Goal: Information Seeking & Learning: Learn about a topic

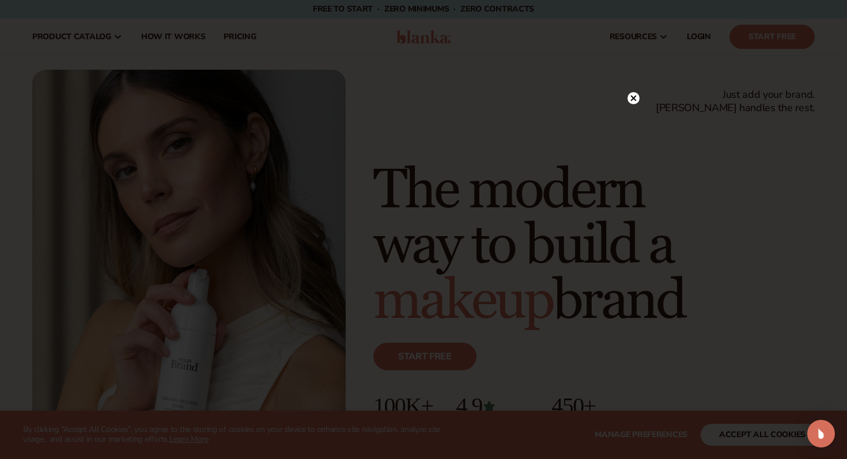
click at [635, 96] on icon at bounding box center [634, 99] width 6 height 6
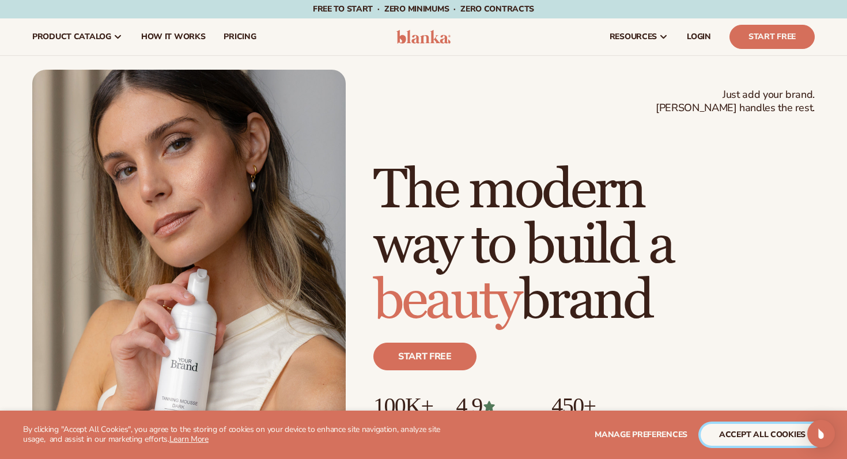
click at [691, 396] on button "accept all cookies" at bounding box center [762, 435] width 123 height 22
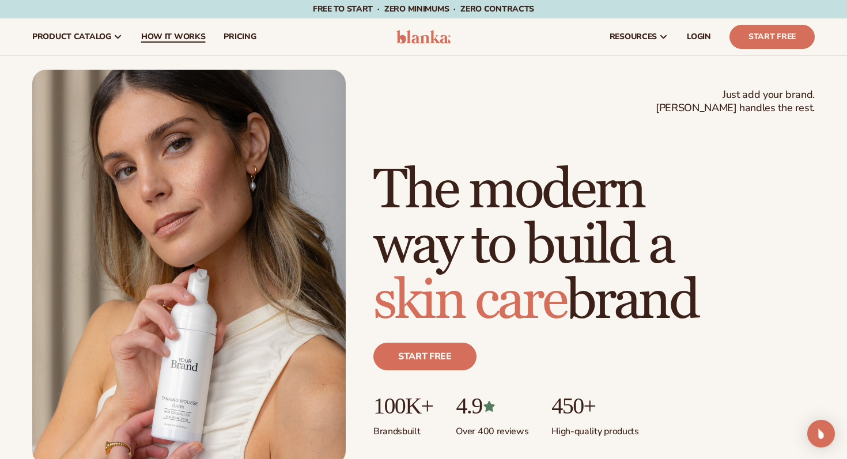
click at [189, 32] on span "How It Works" at bounding box center [173, 36] width 65 height 9
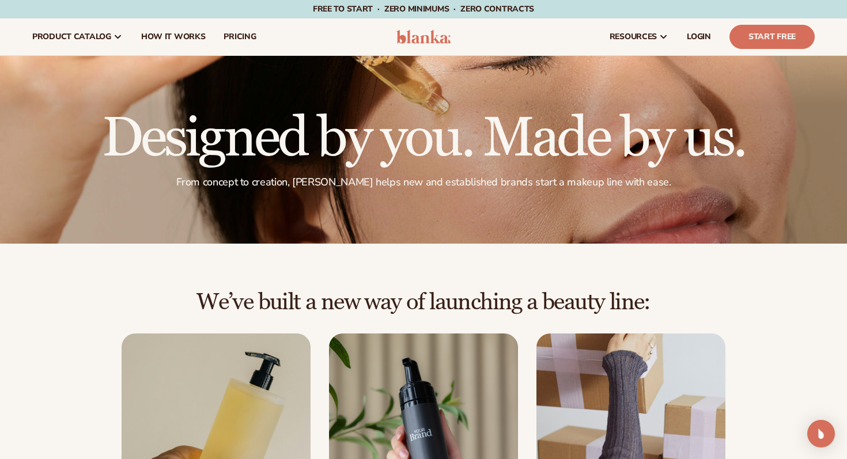
click at [472, 164] on h1 "Designed by you. Made by us." at bounding box center [424, 138] width 644 height 55
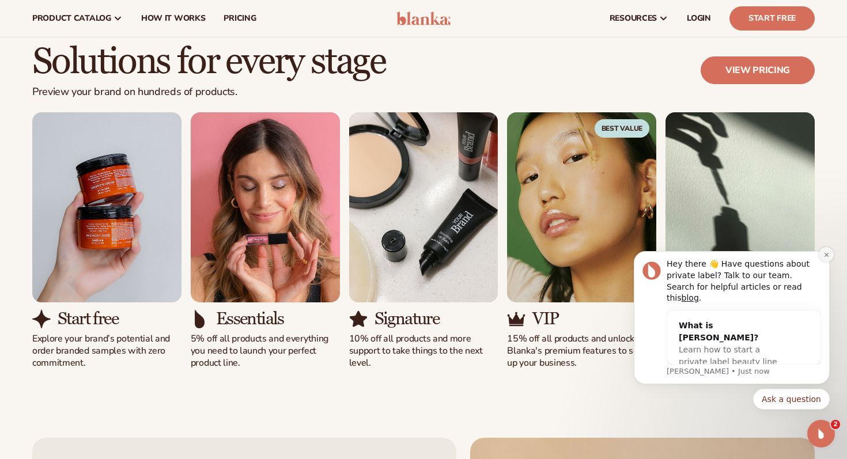
click at [826, 258] on icon "Dismiss notification" at bounding box center [826, 255] width 6 height 6
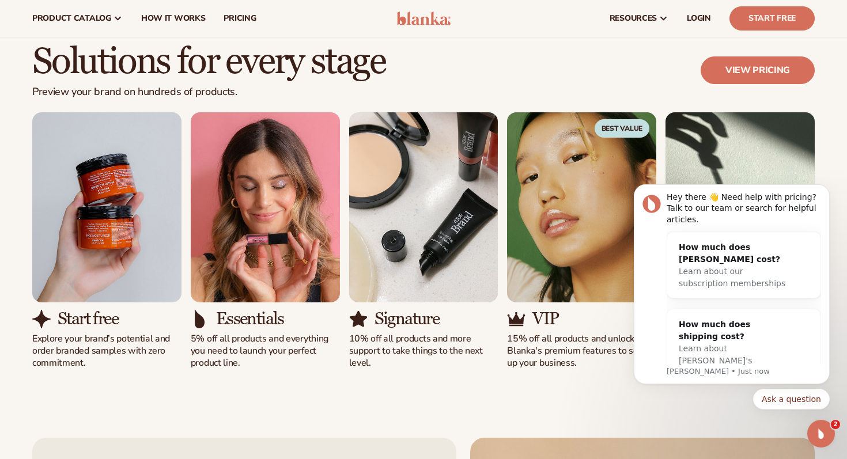
click at [829, 180] on body "Hey there 👋 Need help with pricing? Talk to our team or search for helpful arti…" at bounding box center [731, 288] width 221 height 272
click at [827, 189] on icon "Dismiss notification" at bounding box center [826, 188] width 4 height 4
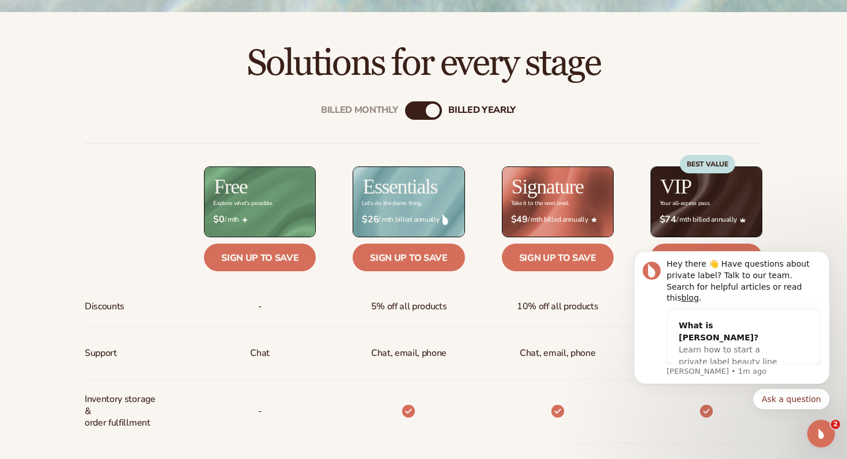
scroll to position [356, 0]
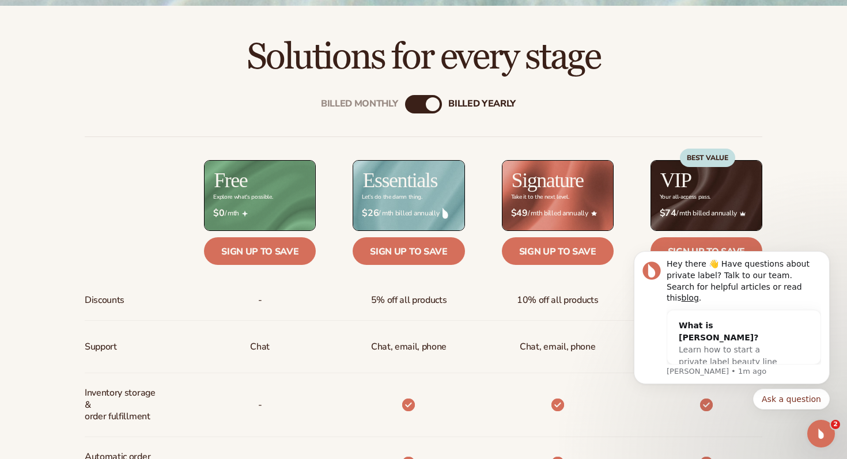
click at [436, 105] on div "billed Yearly" at bounding box center [433, 104] width 14 height 14
click at [424, 105] on div "Billed Monthly billed Yearly" at bounding box center [423, 104] width 37 height 18
click at [400, 103] on div "Billed Monthly billed Yearly Billed Monthly billed Yearly Discounts Support Inv…" at bounding box center [423, 465] width 742 height 776
click at [377, 103] on div "Billed Monthly" at bounding box center [359, 104] width 77 height 11
click at [500, 100] on div "billed Yearly" at bounding box center [481, 104] width 67 height 11
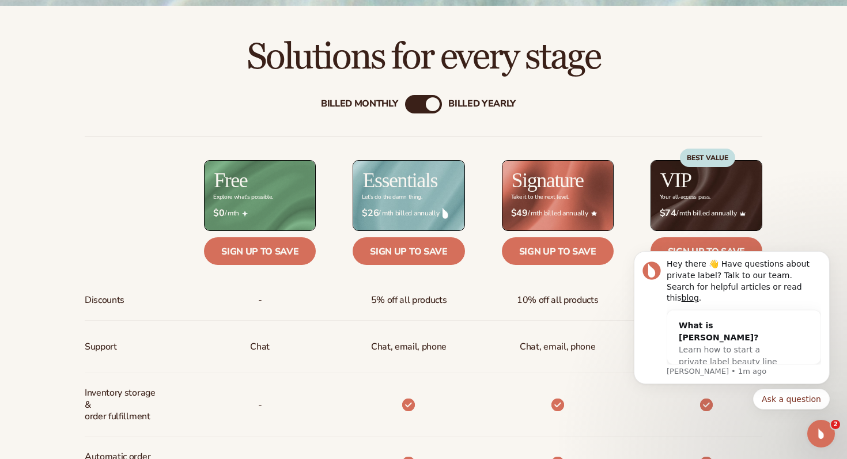
click at [369, 103] on div "Billed Monthly" at bounding box center [359, 104] width 77 height 11
click at [486, 99] on div "billed Yearly" at bounding box center [481, 104] width 67 height 11
click at [826, 258] on icon "Dismiss notification" at bounding box center [826, 255] width 6 height 6
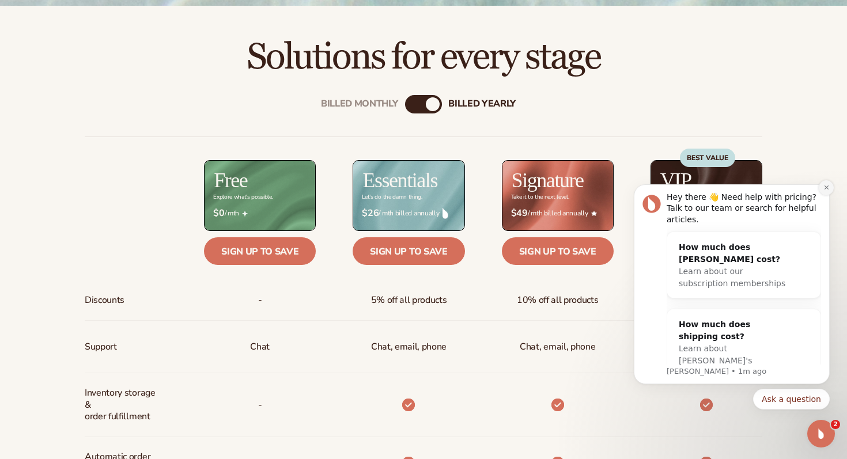
click at [826, 183] on button "Dismiss notification" at bounding box center [826, 187] width 15 height 15
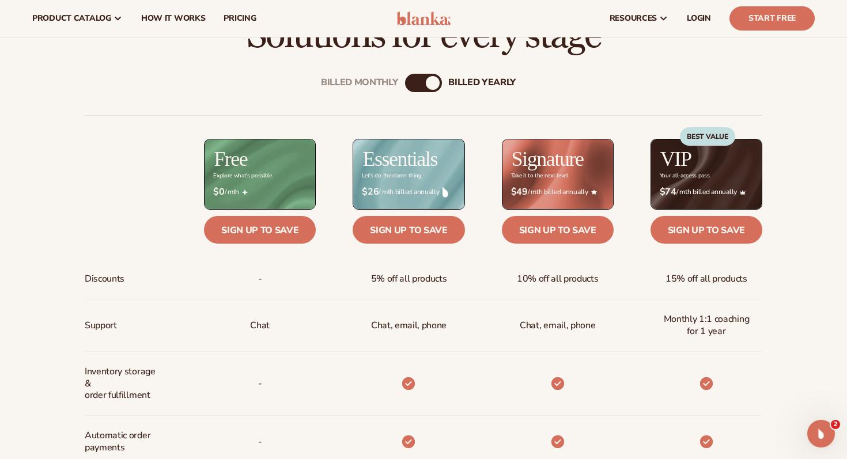
scroll to position [374, 0]
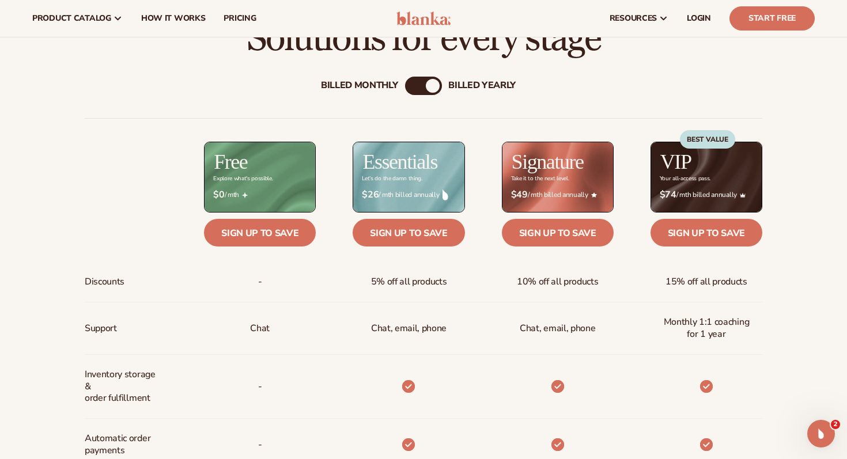
click at [350, 85] on div "Billed Monthly" at bounding box center [359, 85] width 77 height 11
click at [489, 82] on div "billed Yearly" at bounding box center [481, 85] width 67 height 11
click at [370, 82] on div "Billed Monthly" at bounding box center [359, 85] width 77 height 11
click at [477, 84] on div "billed Yearly" at bounding box center [481, 85] width 67 height 11
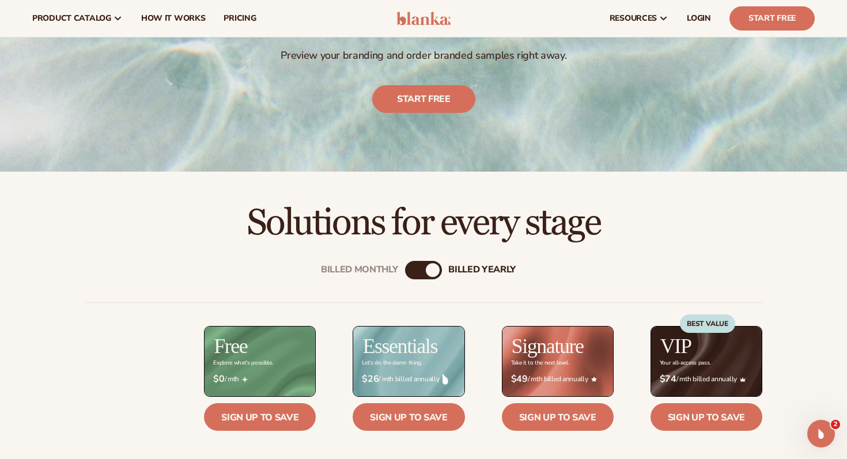
scroll to position [0, 0]
